Goal: Find specific page/section: Find specific page/section

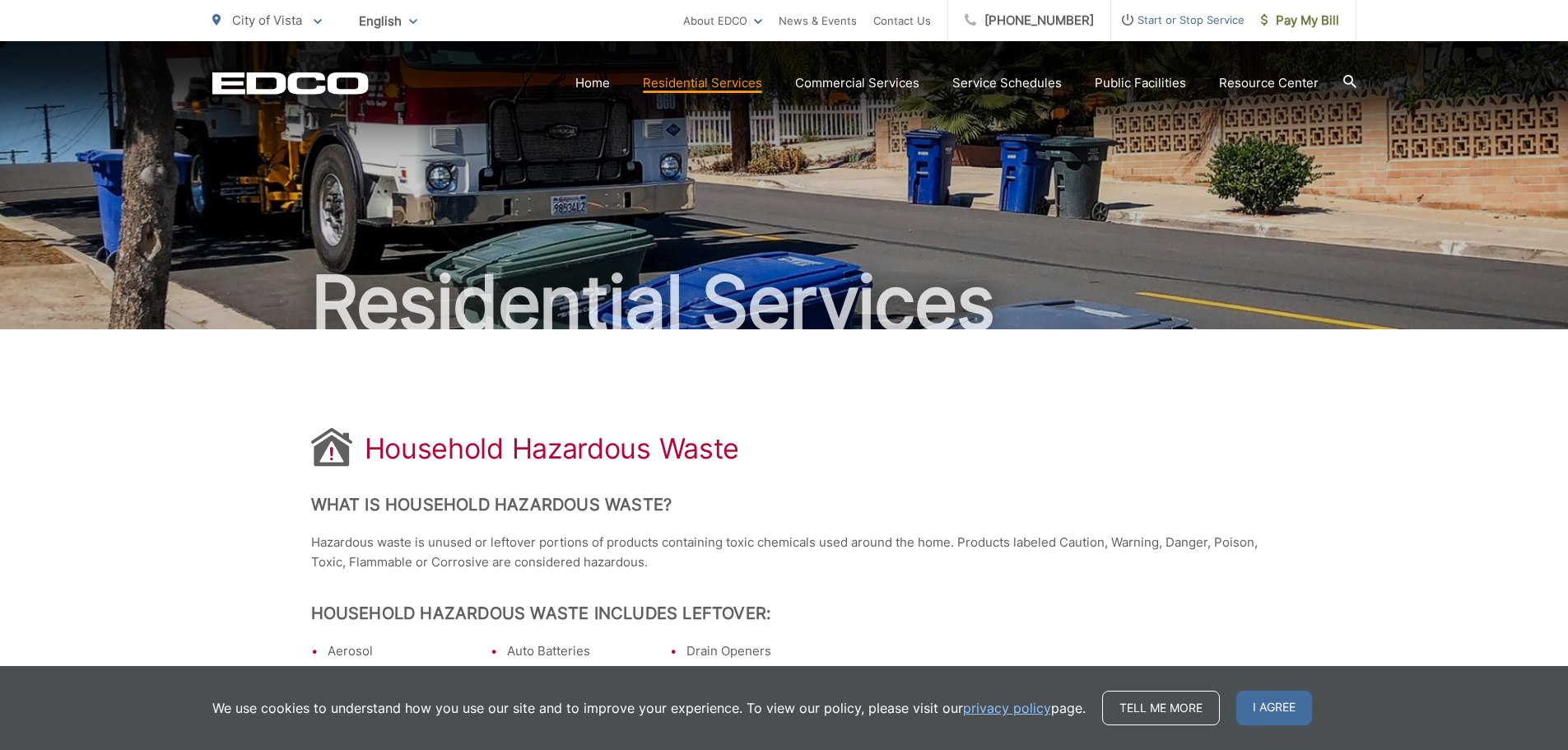
click at [261, 20] on span "City of Vista" at bounding box center [266, 21] width 70 height 16
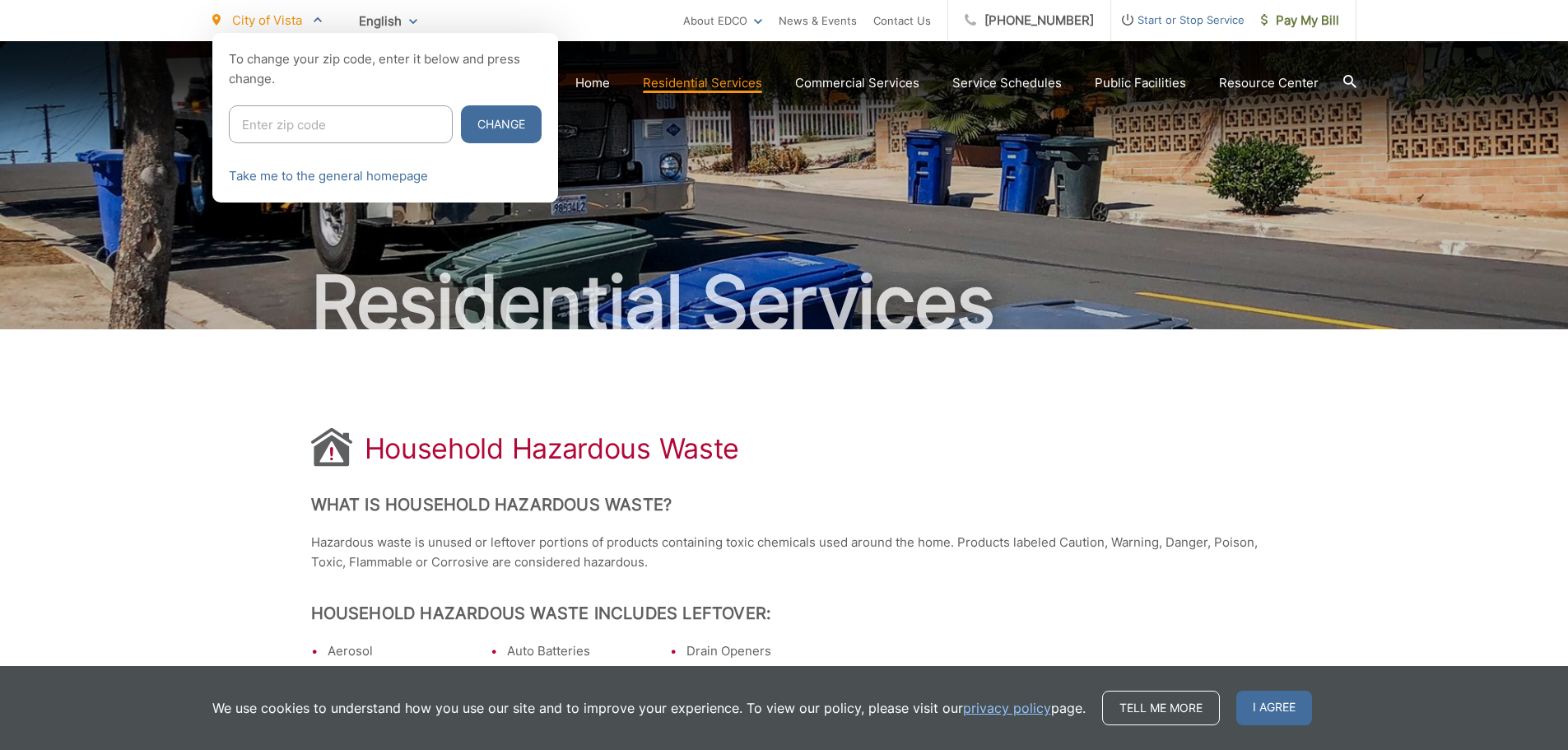
click at [285, 118] on input "Enter zip code" at bounding box center [341, 124] width 224 height 38
click at [286, 118] on input "Enter zip code" at bounding box center [341, 124] width 224 height 38
type input "92024"
click at [461, 106] on button "Change" at bounding box center [501, 124] width 80 height 38
